Goal: Answer question/provide support

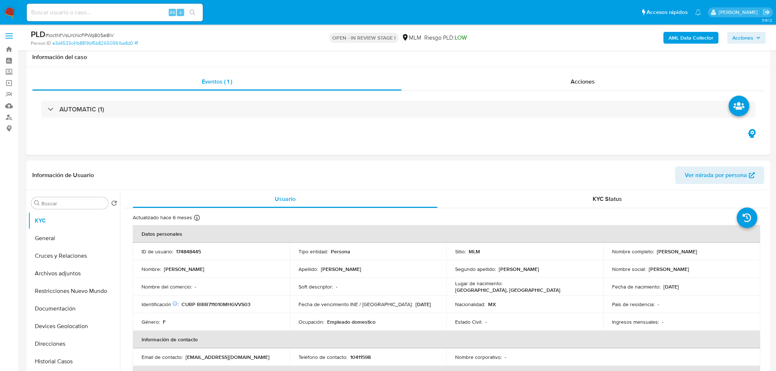
select select "10"
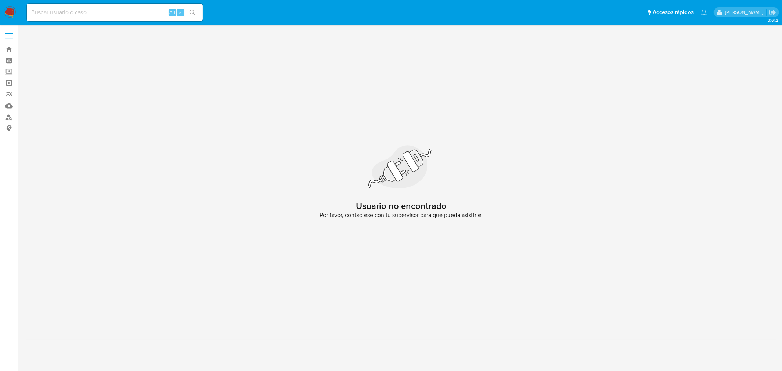
click at [13, 15] on img at bounding box center [10, 12] width 12 height 12
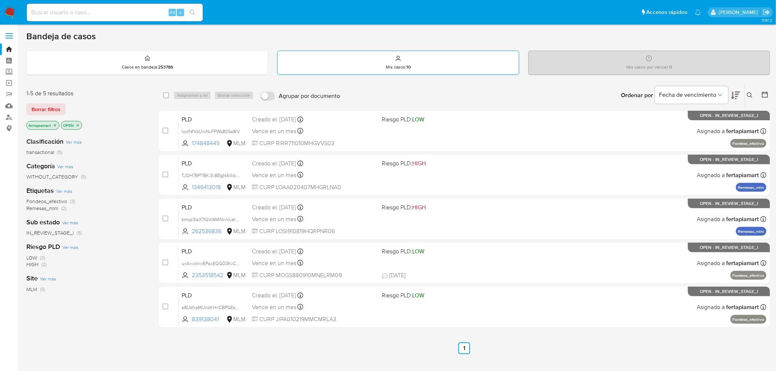
click at [394, 67] on p "Mis casos : 10" at bounding box center [398, 67] width 25 height 6
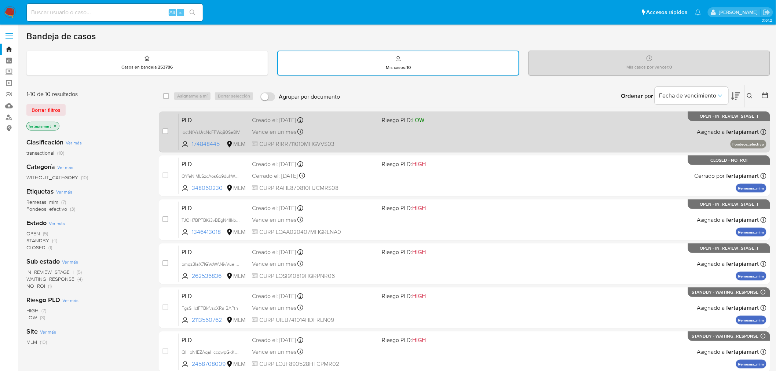
click at [228, 117] on span "PLD" at bounding box center [214, 120] width 65 height 10
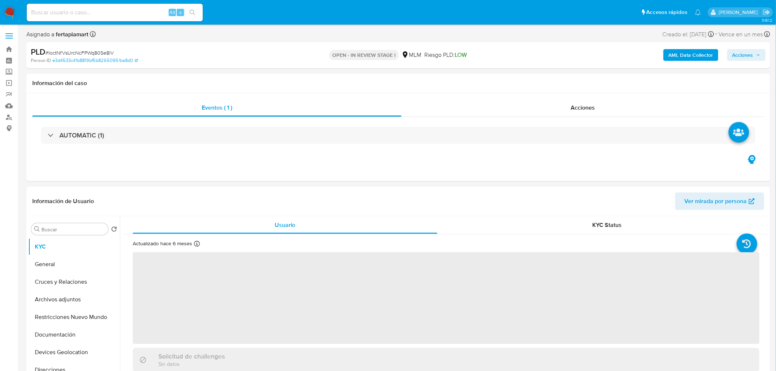
select select "10"
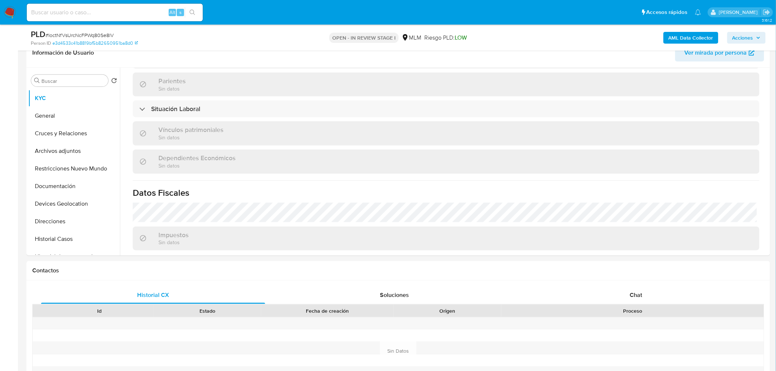
scroll to position [357, 0]
click at [631, 296] on span "Chat" at bounding box center [636, 295] width 12 height 8
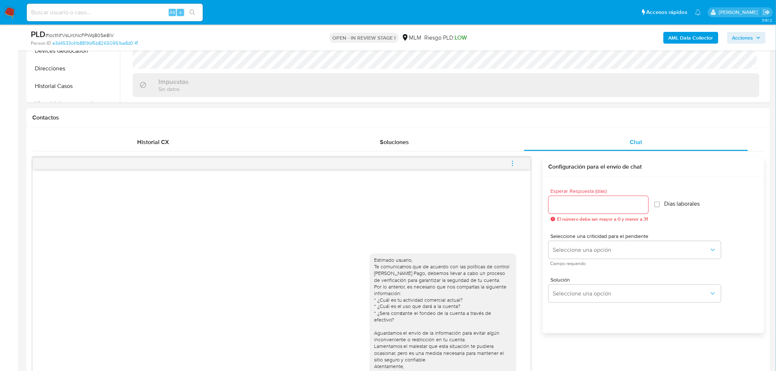
scroll to position [275, 0]
click at [137, 140] on span "Historial CX" at bounding box center [153, 142] width 32 height 8
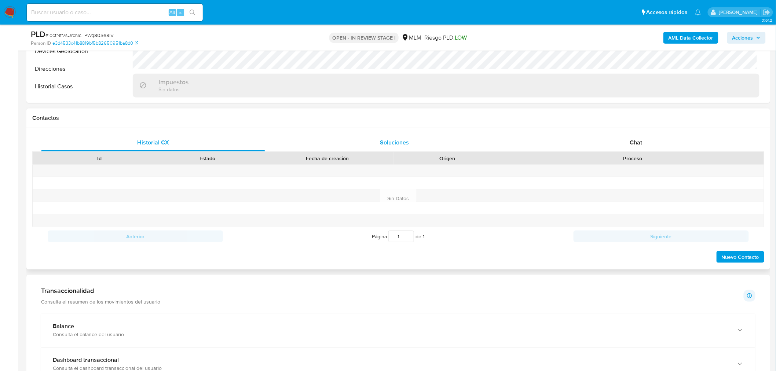
click at [395, 145] on span "Soluciones" at bounding box center [394, 142] width 29 height 8
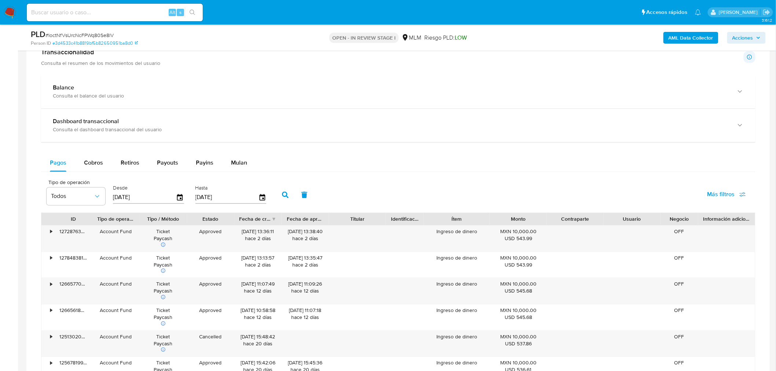
scroll to position [496, 0]
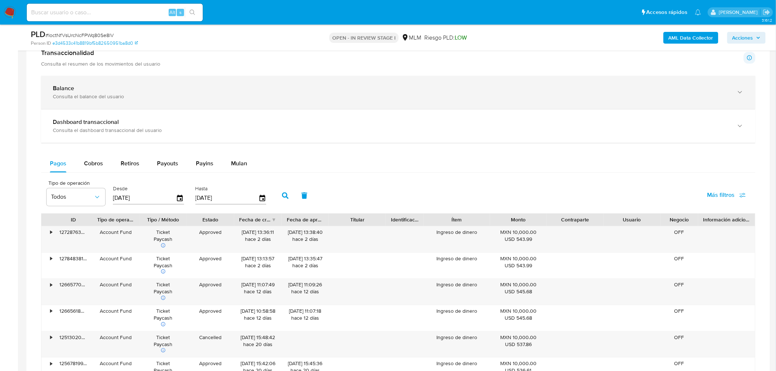
click at [208, 99] on div "Consulta el balance del usuario" at bounding box center [391, 97] width 676 height 7
